Goal: Information Seeking & Learning: Learn about a topic

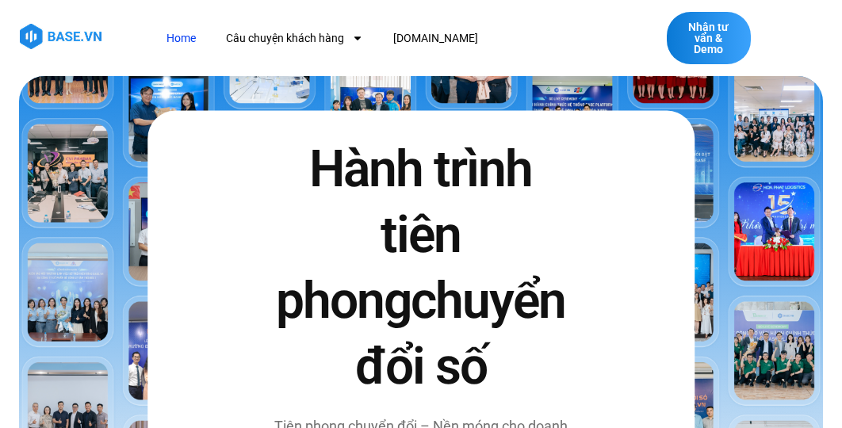
click at [677, 114] on img at bounding box center [421, 312] width 804 height 472
click at [596, 126] on img at bounding box center [421, 312] width 804 height 472
click at [711, 299] on img at bounding box center [421, 312] width 804 height 472
click at [59, 183] on img at bounding box center [421, 312] width 804 height 472
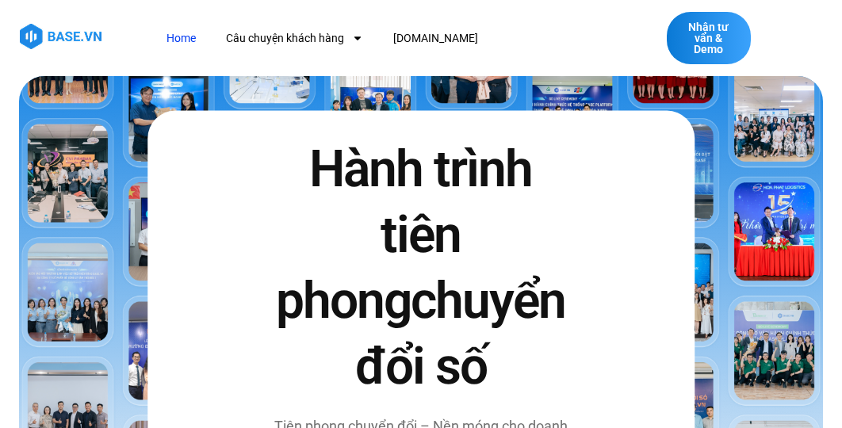
click at [350, 132] on img at bounding box center [421, 312] width 804 height 472
click at [721, 360] on img at bounding box center [421, 312] width 804 height 472
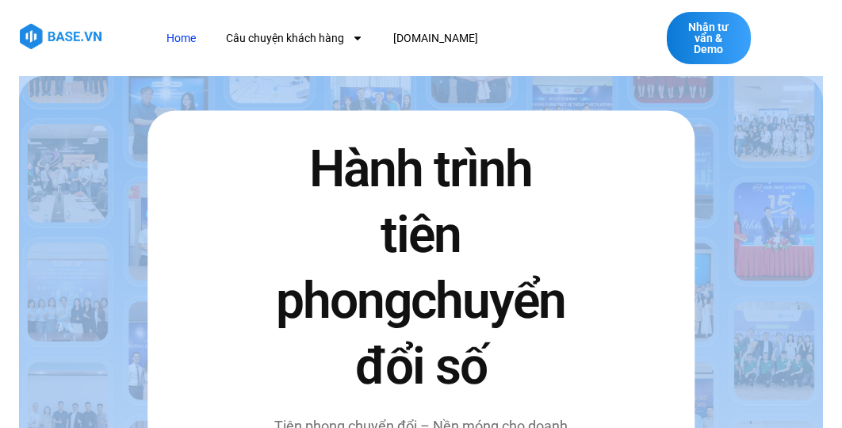
click at [721, 360] on img at bounding box center [421, 312] width 804 height 472
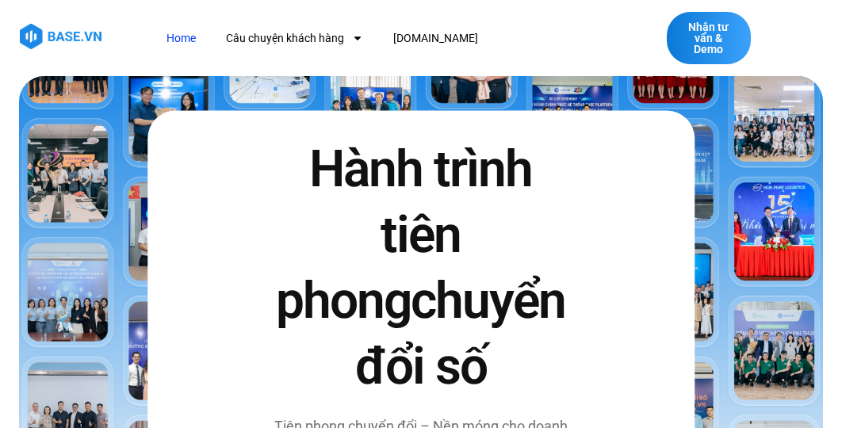
click at [477, 343] on span "chuyển đổi số" at bounding box center [460, 333] width 211 height 125
click at [142, 173] on img at bounding box center [421, 312] width 804 height 472
click at [125, 172] on img at bounding box center [421, 312] width 804 height 472
click at [721, 241] on img at bounding box center [421, 312] width 804 height 472
click at [166, 148] on div "Hành trình tiên phong chuyển đổi số Tiên phong chuyển đổi – Nền móng cho doanh …" at bounding box center [420, 320] width 547 height 420
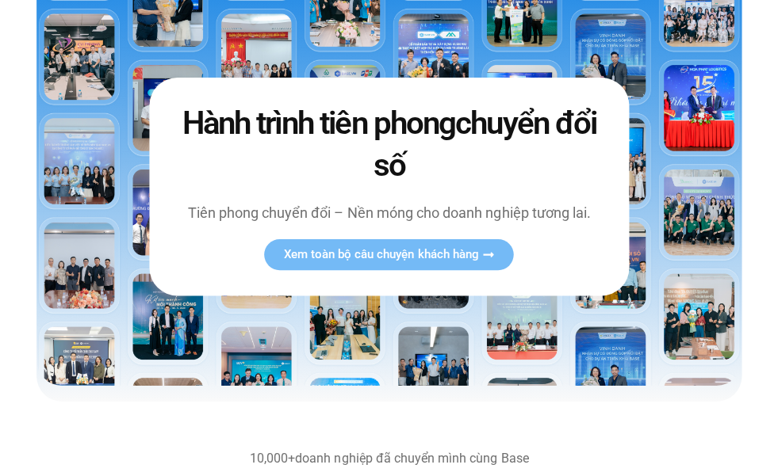
scroll to position [108, 0]
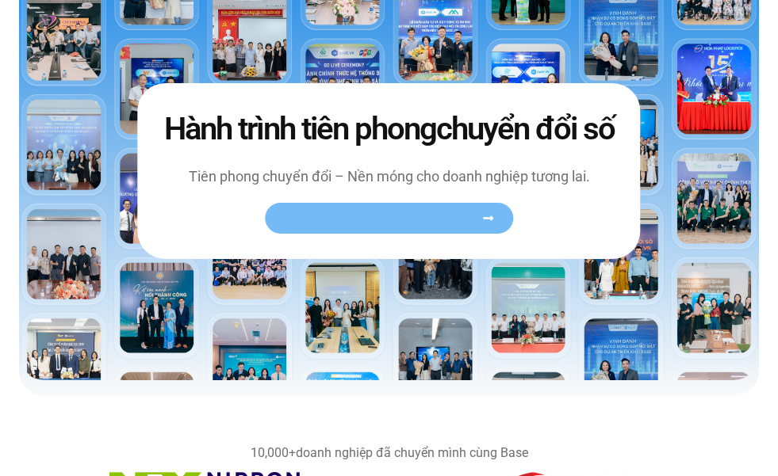
click at [395, 224] on span "Xem toàn bộ câu chuyện khách hàng" at bounding box center [381, 218] width 194 height 12
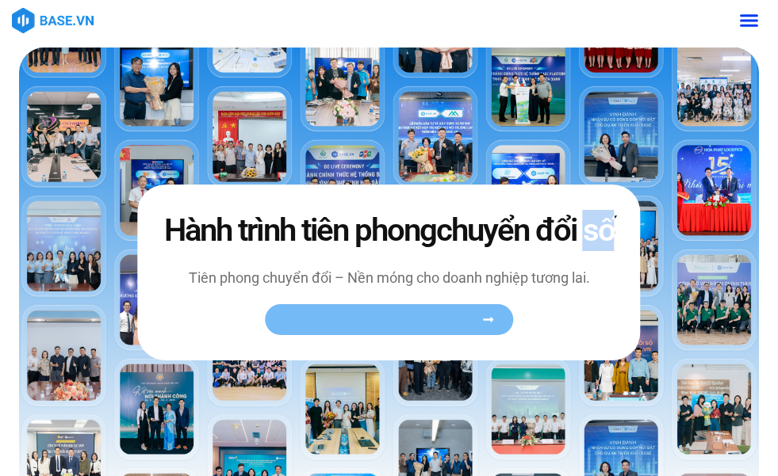
click at [436, 239] on span "chuyển đổi số" at bounding box center [525, 230] width 178 height 37
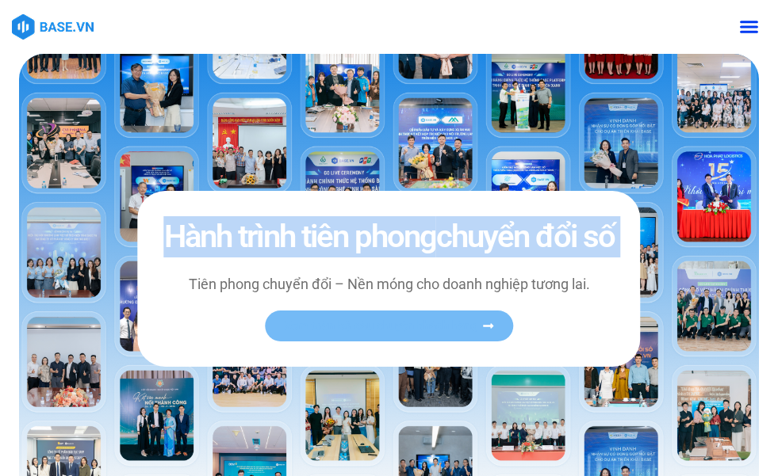
click at [436, 239] on span "chuyển đổi số" at bounding box center [525, 236] width 178 height 37
click at [410, 332] on span "Xem toàn bộ câu chuyện khách hàng" at bounding box center [381, 326] width 194 height 12
click at [235, 221] on h2 "Hành trình tiên phong chuyển đổi số" at bounding box center [389, 236] width 452 height 41
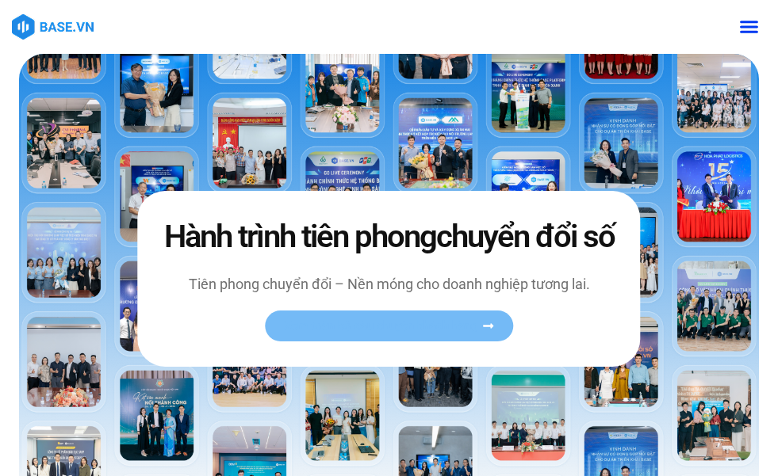
click at [396, 332] on span "Xem toàn bộ câu chuyện khách hàng" at bounding box center [381, 326] width 194 height 12
click at [388, 332] on span "Xem toàn bộ câu chuyện khách hàng" at bounding box center [381, 326] width 194 height 12
click at [421, 332] on span "Xem toàn bộ câu chuyện khách hàng" at bounding box center [381, 326] width 194 height 12
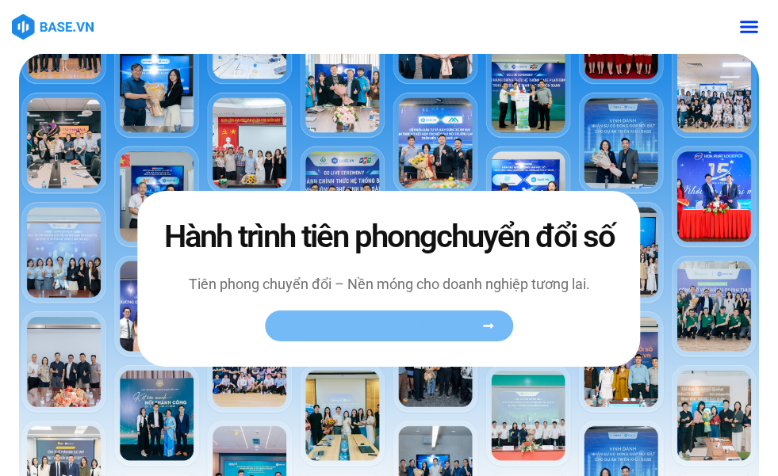
click at [423, 332] on span "Xem toàn bộ câu chuyện khách hàng" at bounding box center [381, 326] width 194 height 12
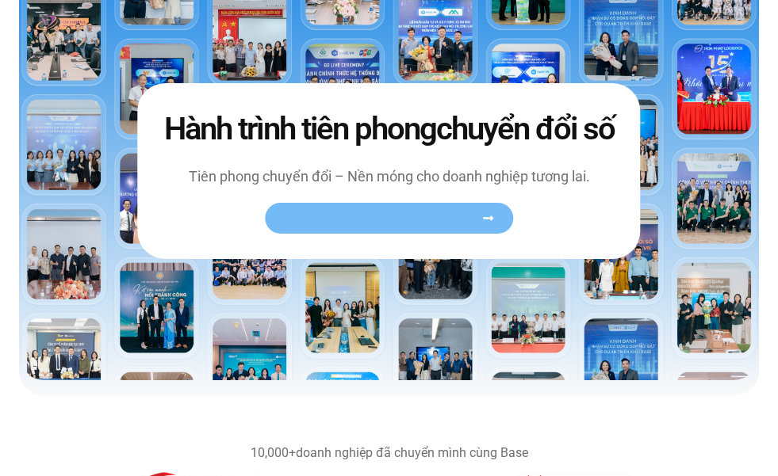
click at [414, 224] on span "Xem toàn bộ câu chuyện khách hàng" at bounding box center [381, 218] width 194 height 12
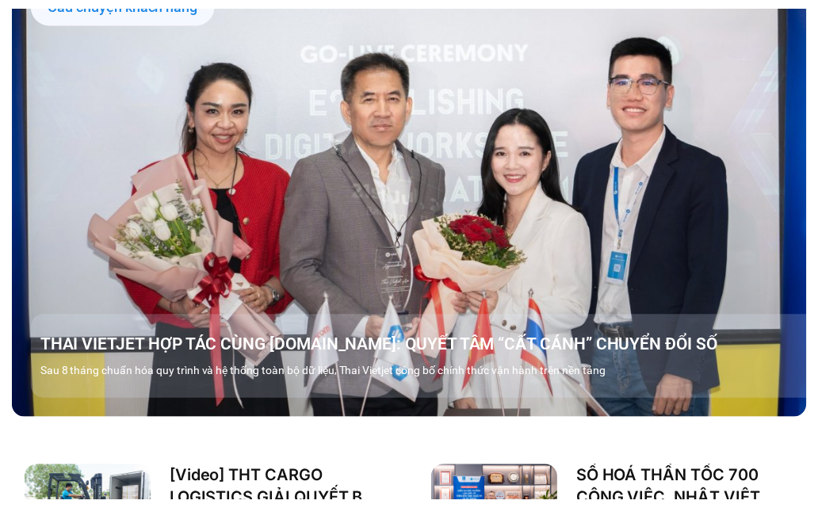
scroll to position [1983, 0]
